Goal: Task Accomplishment & Management: Manage account settings

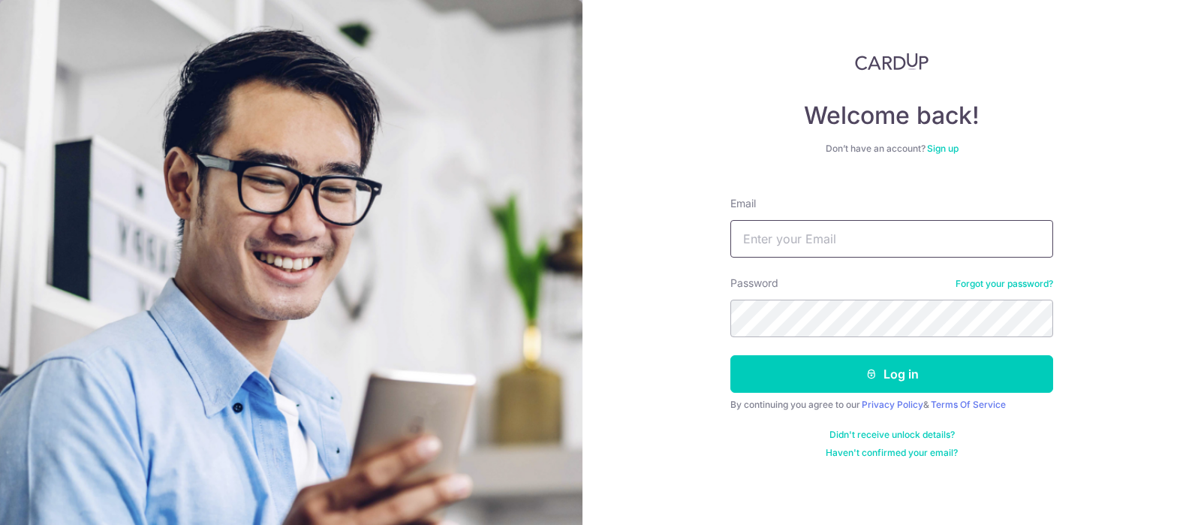
click at [786, 235] on input "Email" at bounding box center [891, 239] width 323 height 38
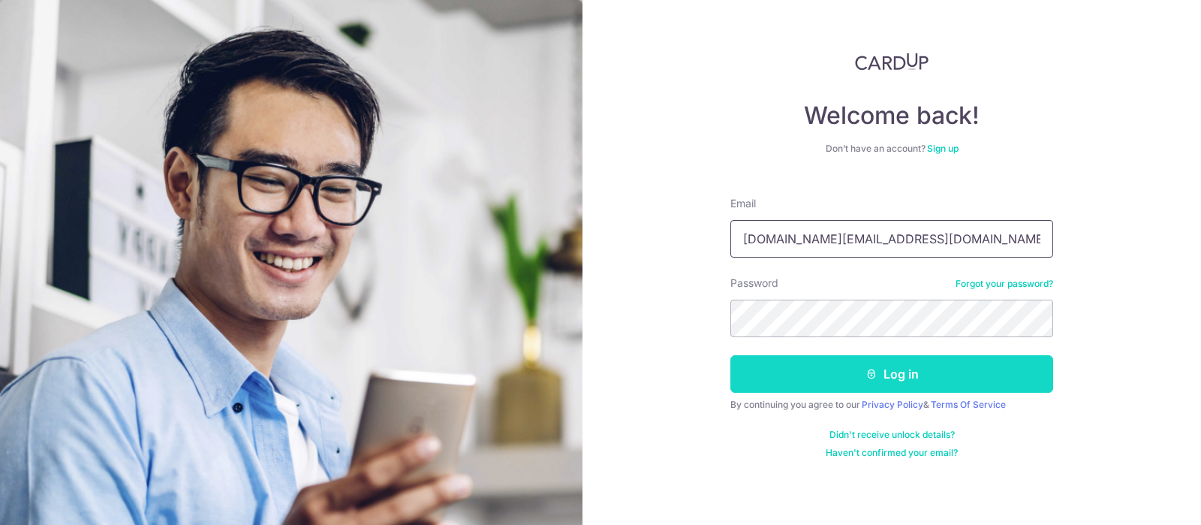
type input "[DOMAIN_NAME][EMAIL_ADDRESS][DOMAIN_NAME]"
click at [809, 366] on button "Log in" at bounding box center [891, 374] width 323 height 38
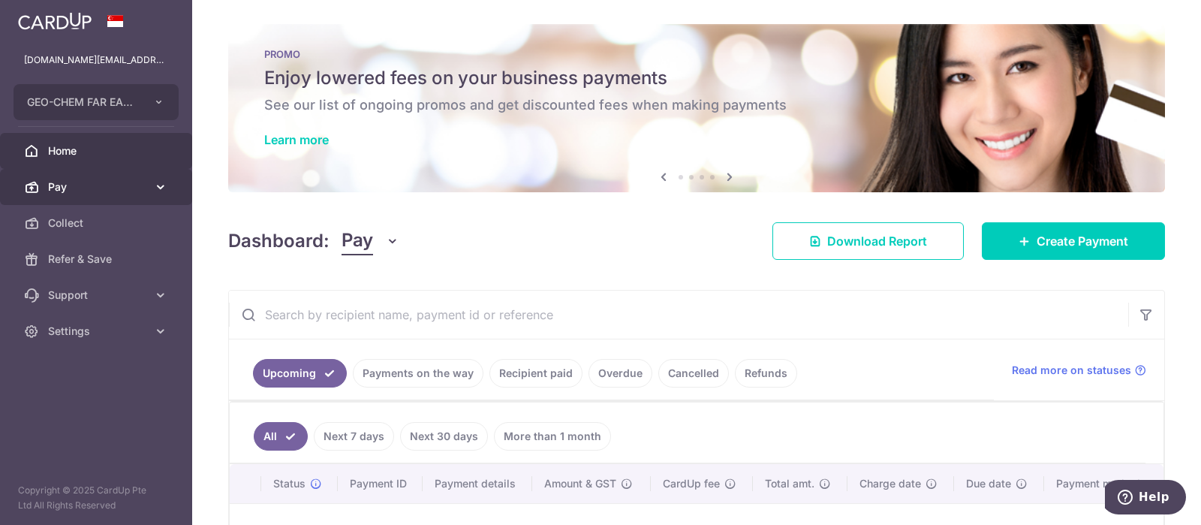
click at [109, 186] on span "Pay" at bounding box center [97, 186] width 99 height 15
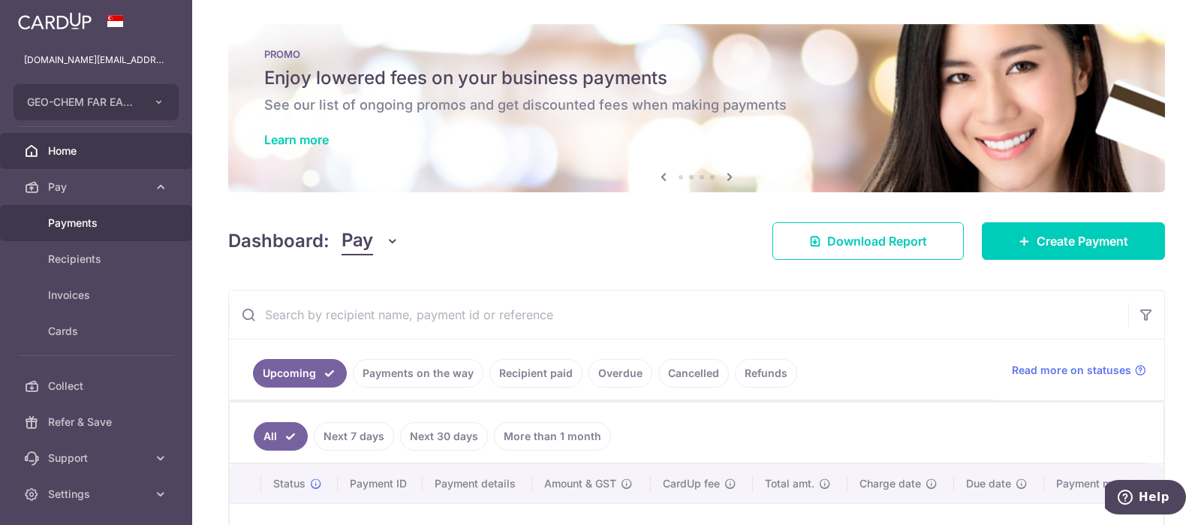
click at [98, 221] on span "Payments" at bounding box center [97, 222] width 99 height 15
